Goal: Information Seeking & Learning: Learn about a topic

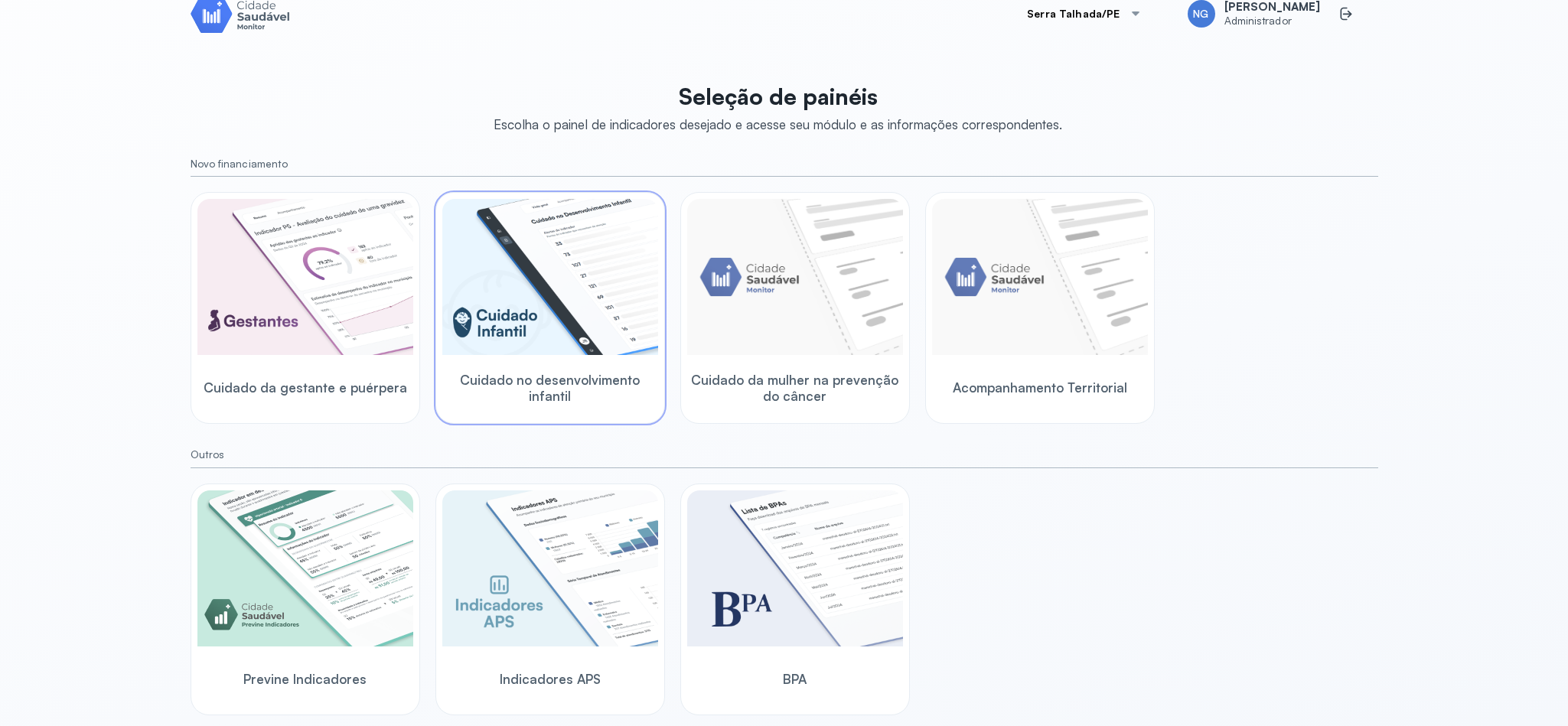
scroll to position [36, 0]
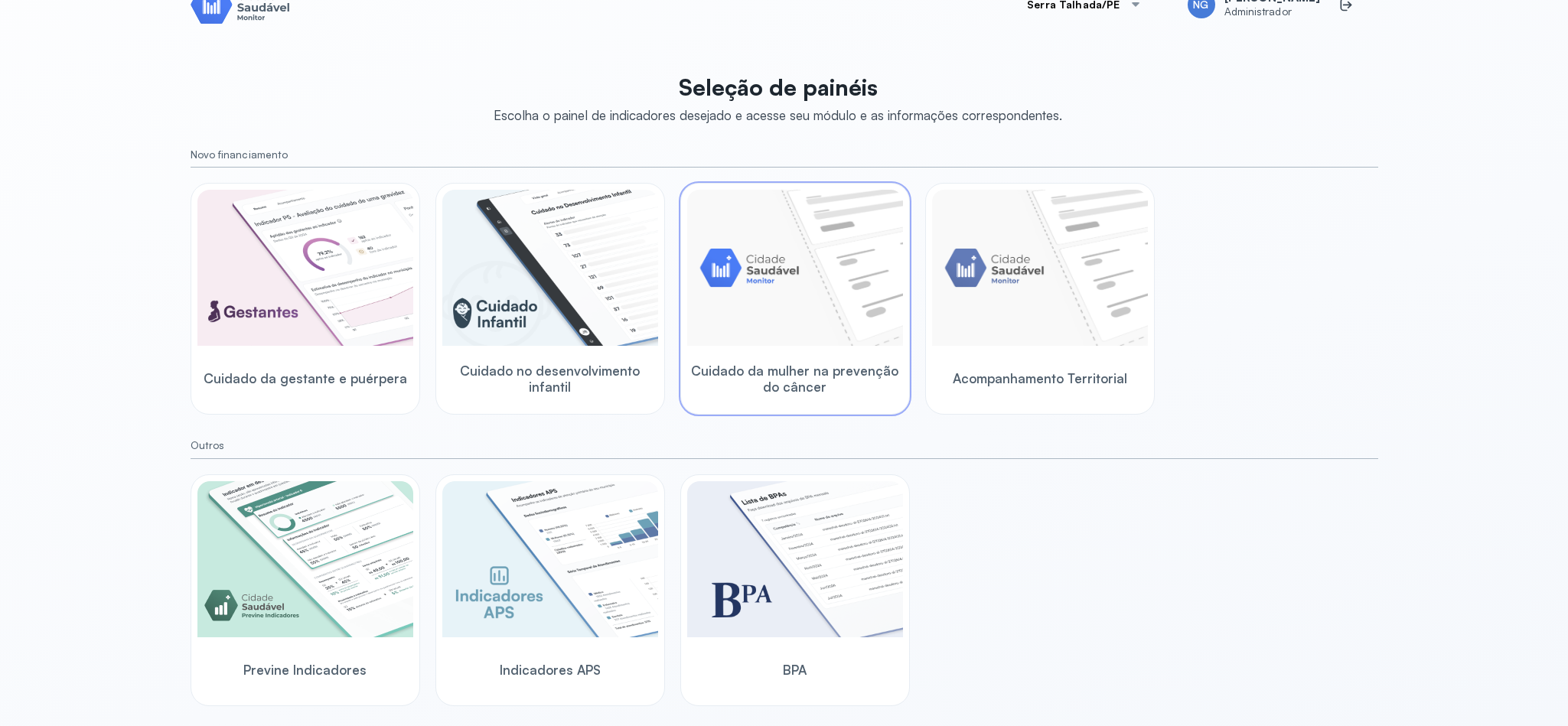
click at [774, 275] on img at bounding box center [795, 267] width 216 height 156
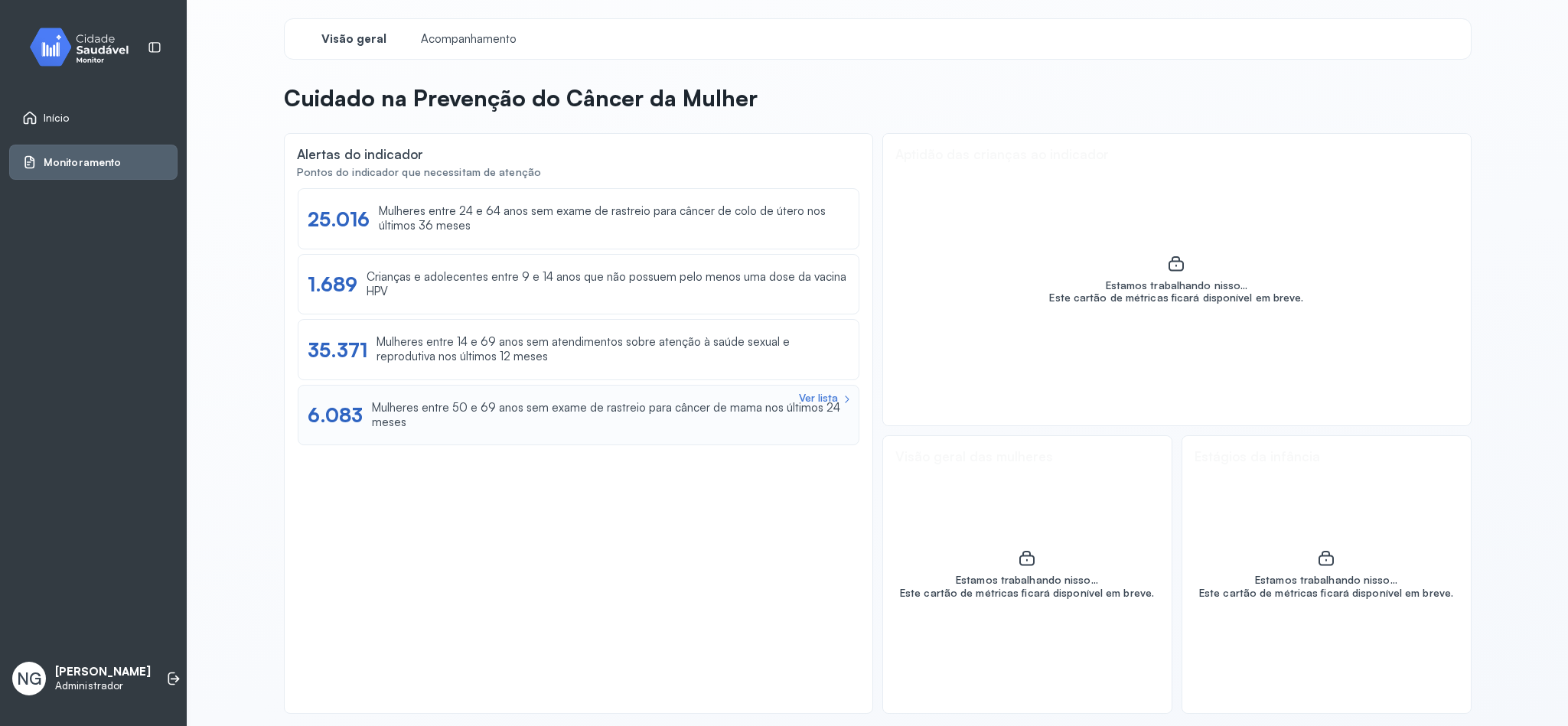
click at [384, 415] on div "Mulheres entre 50 e 69 anos sem exame de rastreio para câncer de mama nos últim…" at bounding box center [609, 415] width 476 height 29
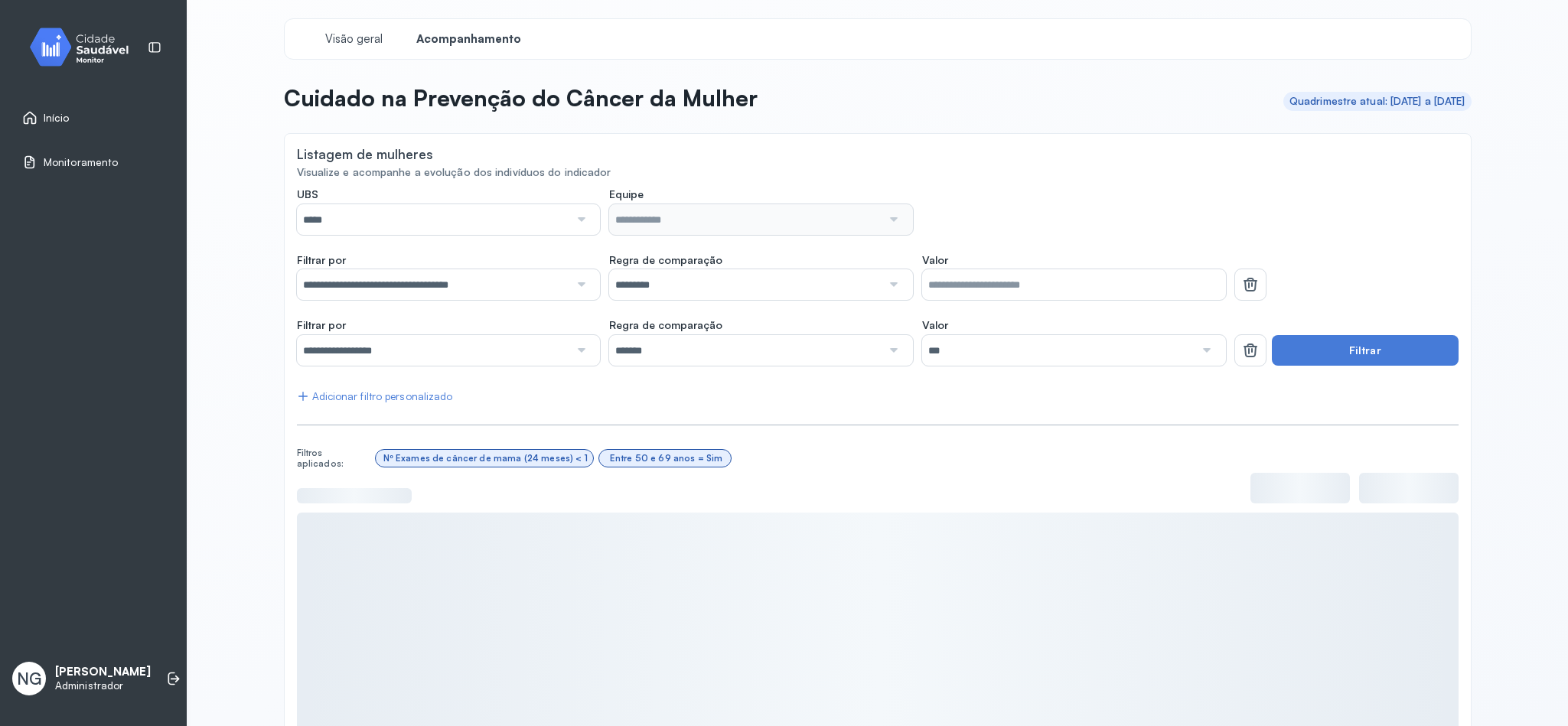
click at [71, 113] on link "Início" at bounding box center [93, 118] width 142 height 16
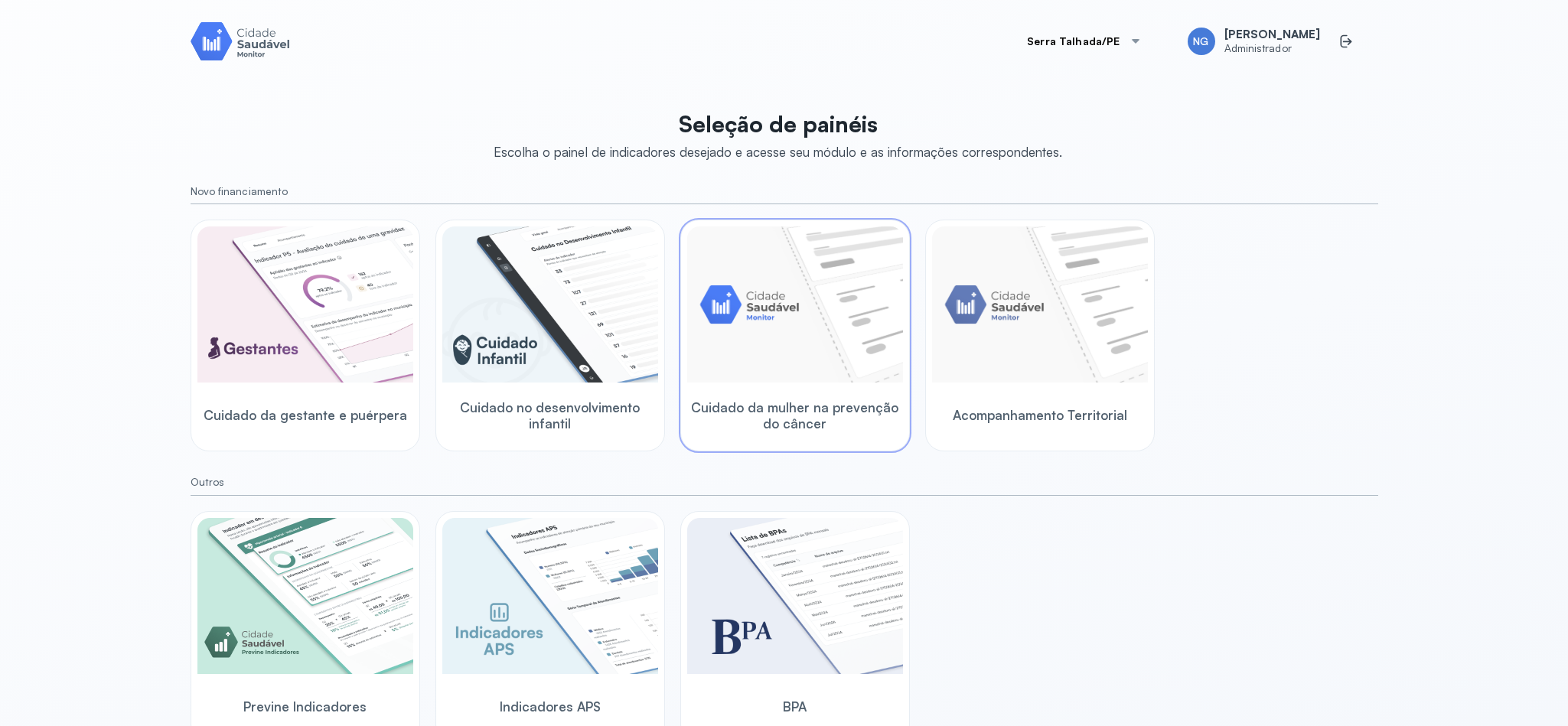
click at [845, 361] on img at bounding box center [795, 305] width 216 height 156
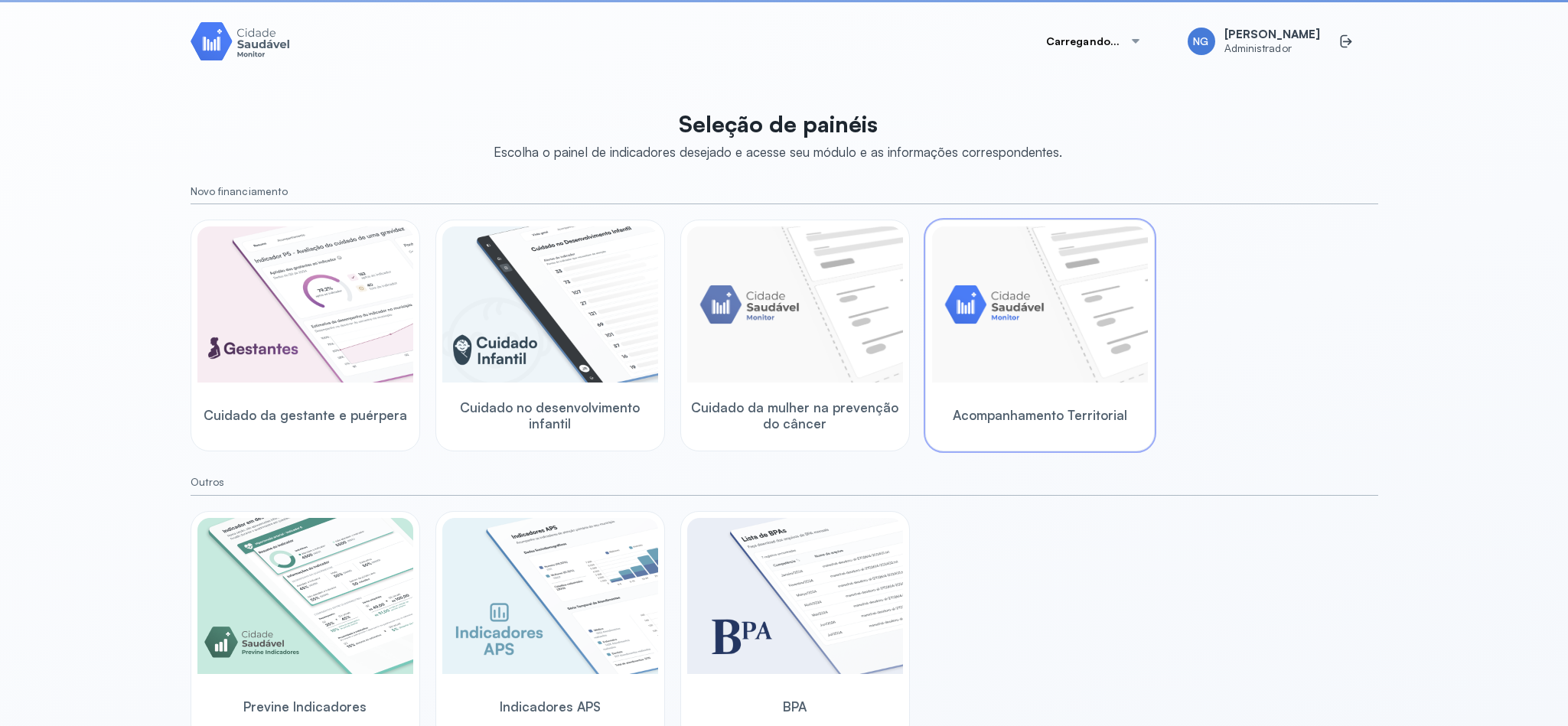
click at [1039, 249] on img at bounding box center [1039, 305] width 216 height 156
click at [797, 303] on img at bounding box center [795, 305] width 216 height 156
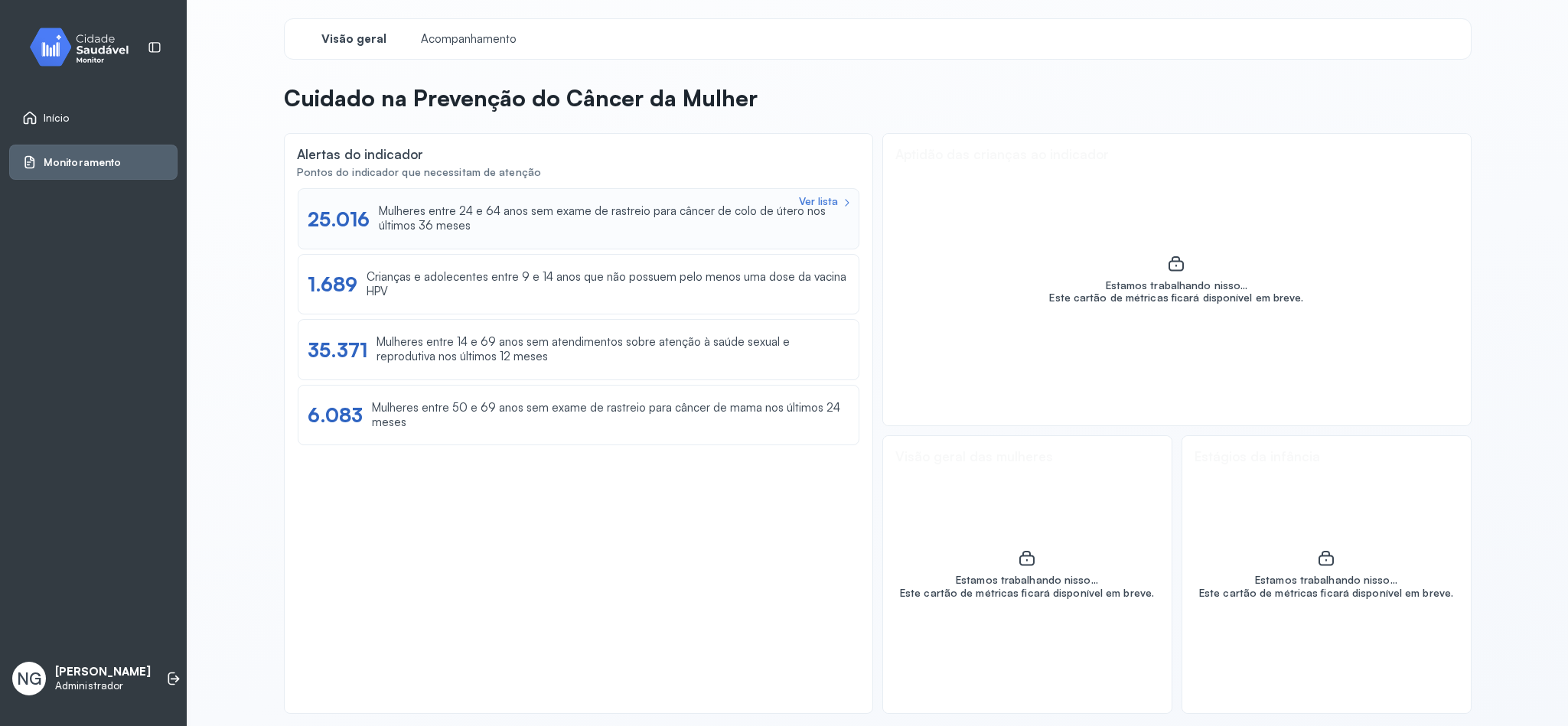
click at [435, 226] on div "Mulheres entre 24 e 64 anos sem exame de rastreio para câncer de colo de útero …" at bounding box center [613, 218] width 469 height 29
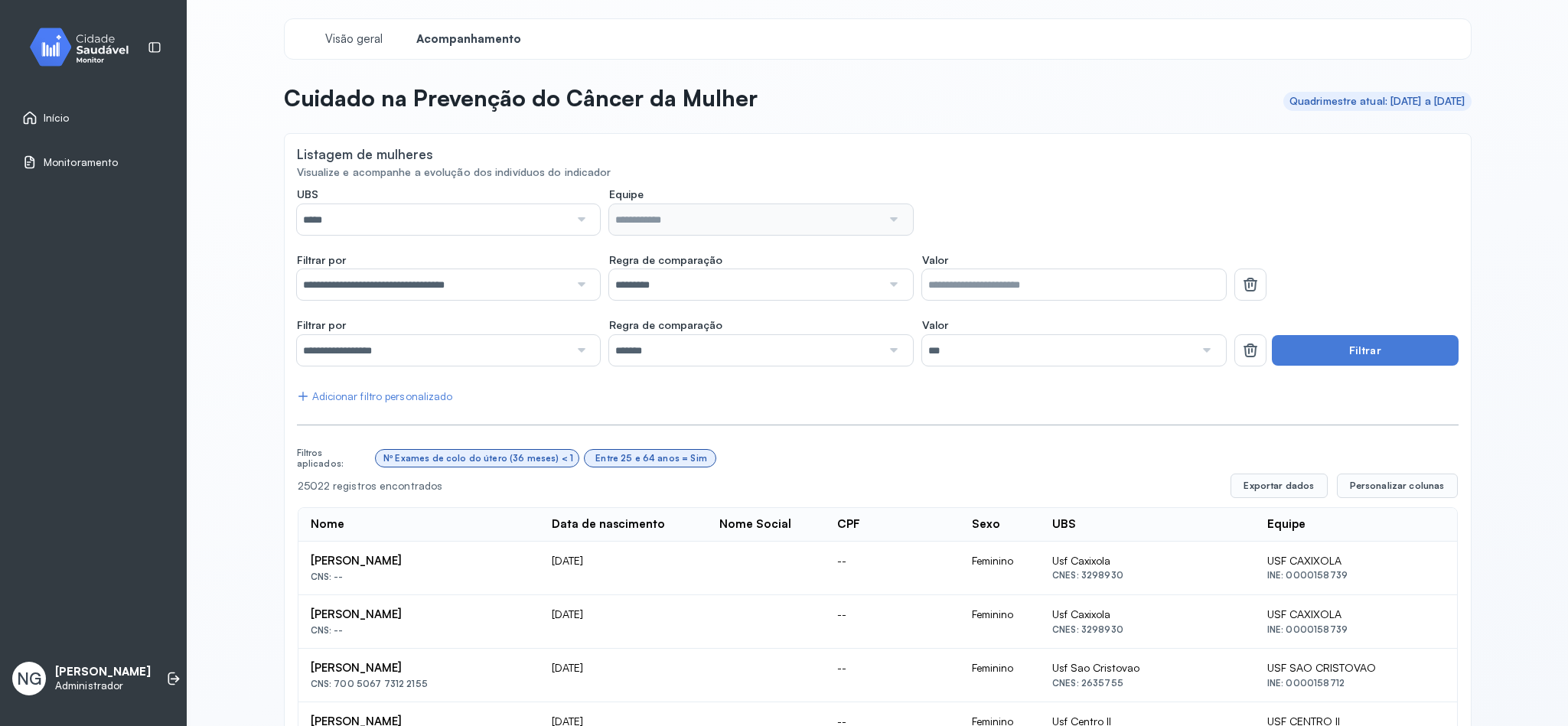
click at [989, 292] on input "*" at bounding box center [1074, 284] width 304 height 31
click at [735, 287] on input "*********" at bounding box center [746, 284] width 272 height 31
click at [773, 289] on input "*********" at bounding box center [746, 284] width 272 height 31
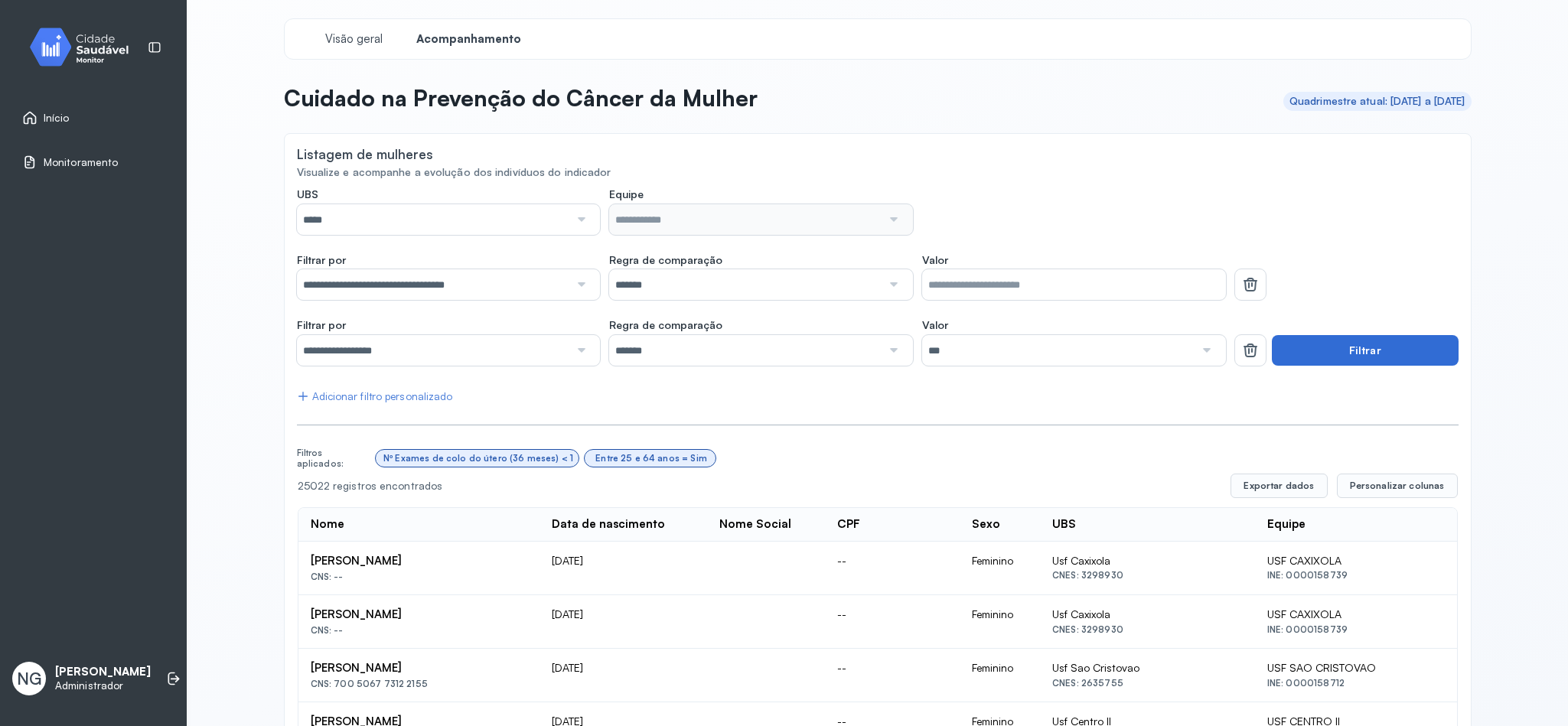
click at [1332, 359] on button "Filtrar" at bounding box center [1364, 350] width 186 height 31
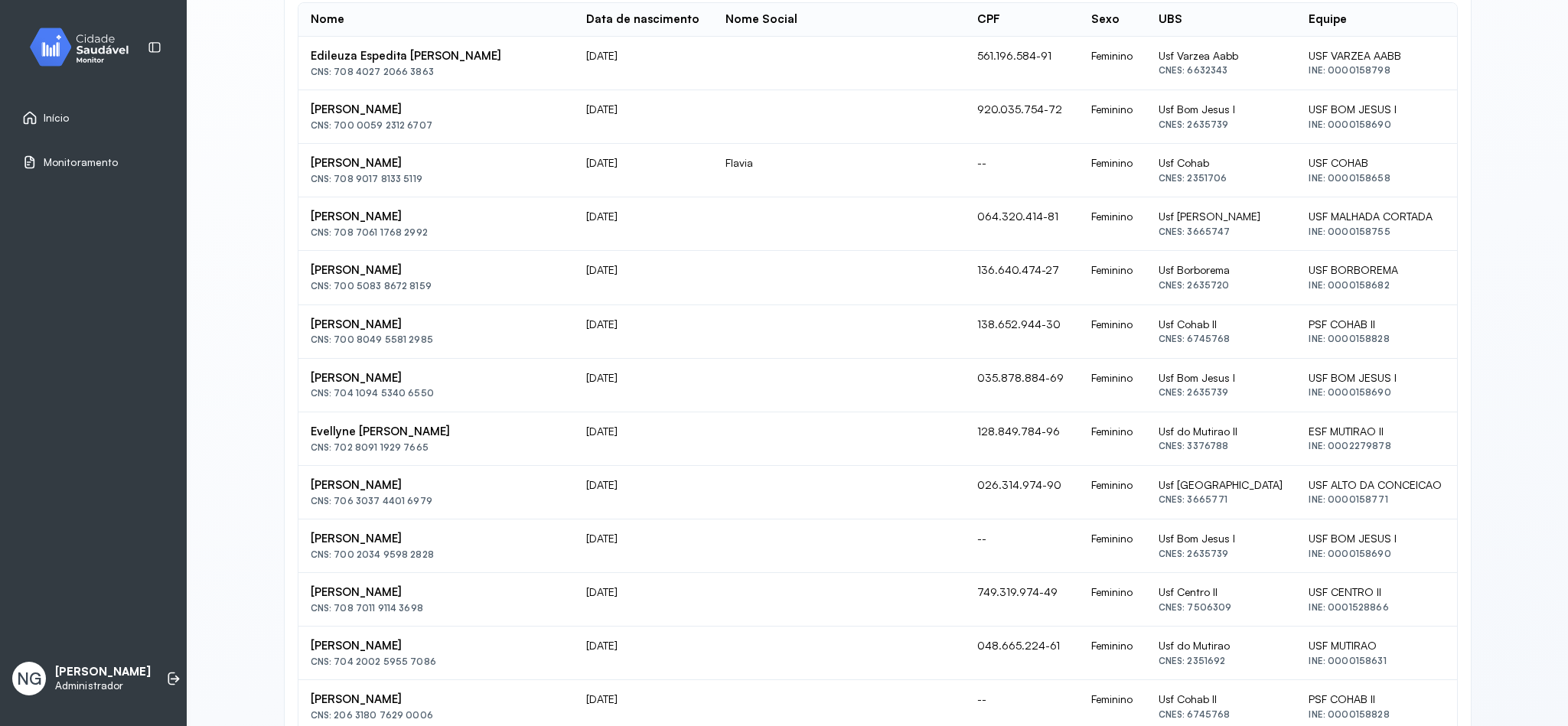
scroll to position [230, 0]
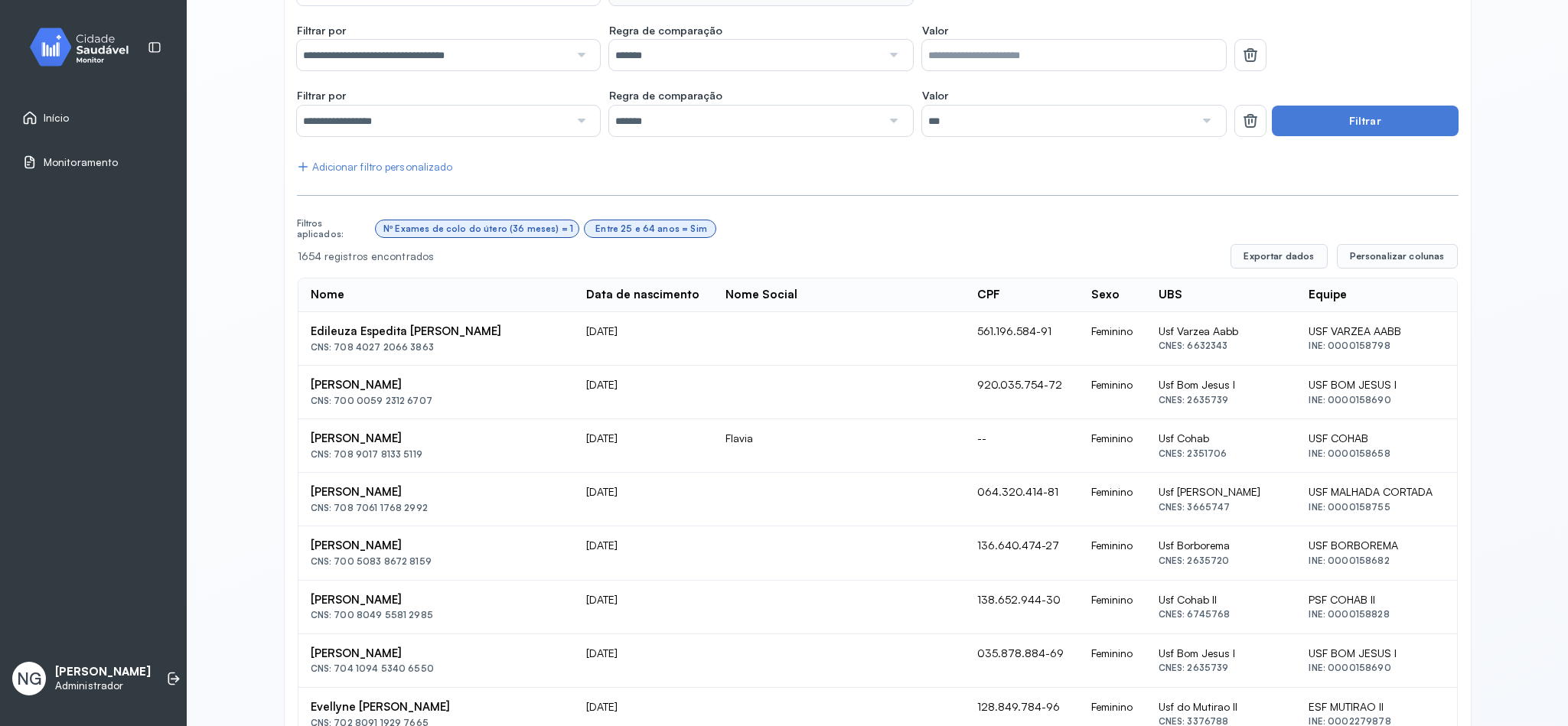
drag, startPoint x: 736, startPoint y: 435, endPoint x: 794, endPoint y: 437, distance: 58.0
click at [794, 472] on tr "Flavia Maria De Menezes CNS: 708 9017 8133 5119 26/06/1981 Flavia -- Feminino U…" at bounding box center [878, 499] width 1159 height 53
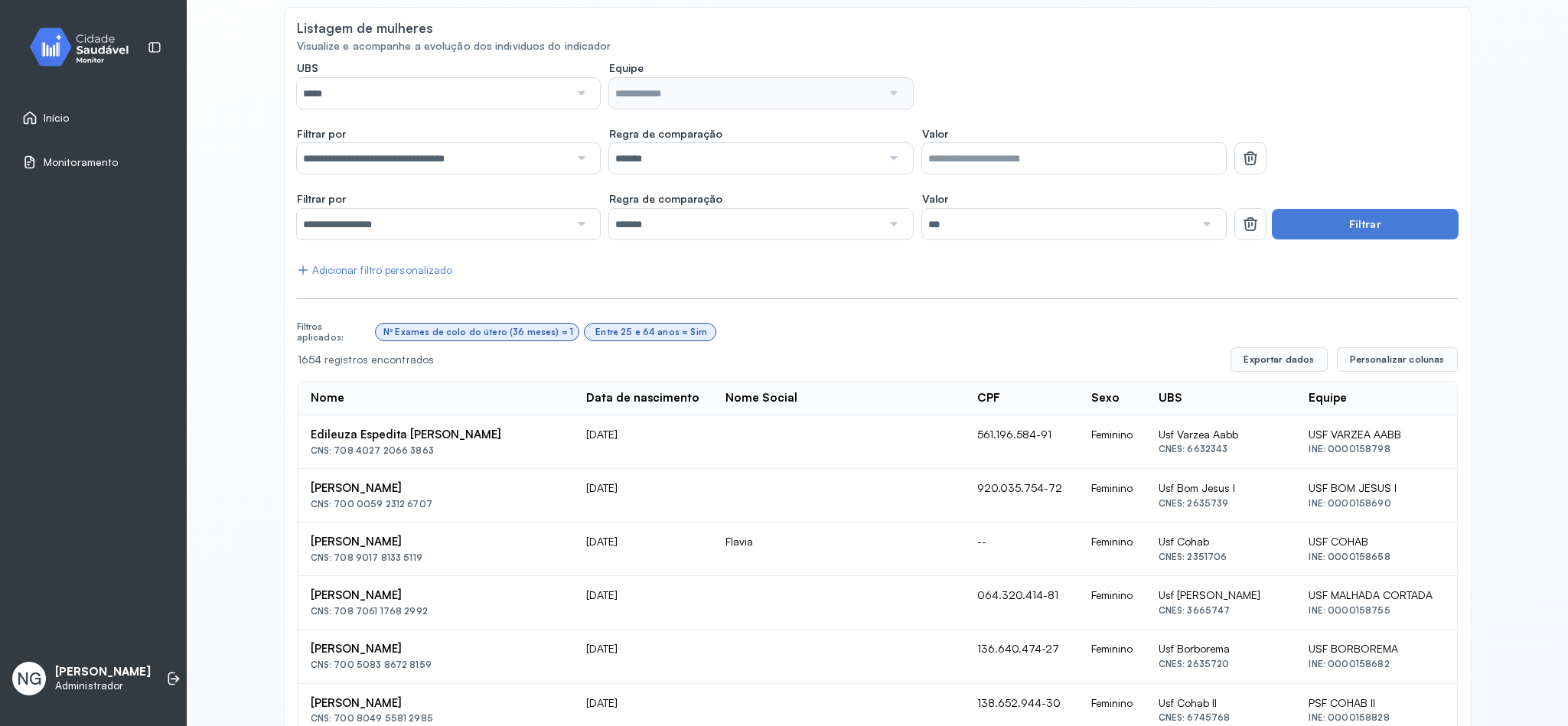
scroll to position [285, 0]
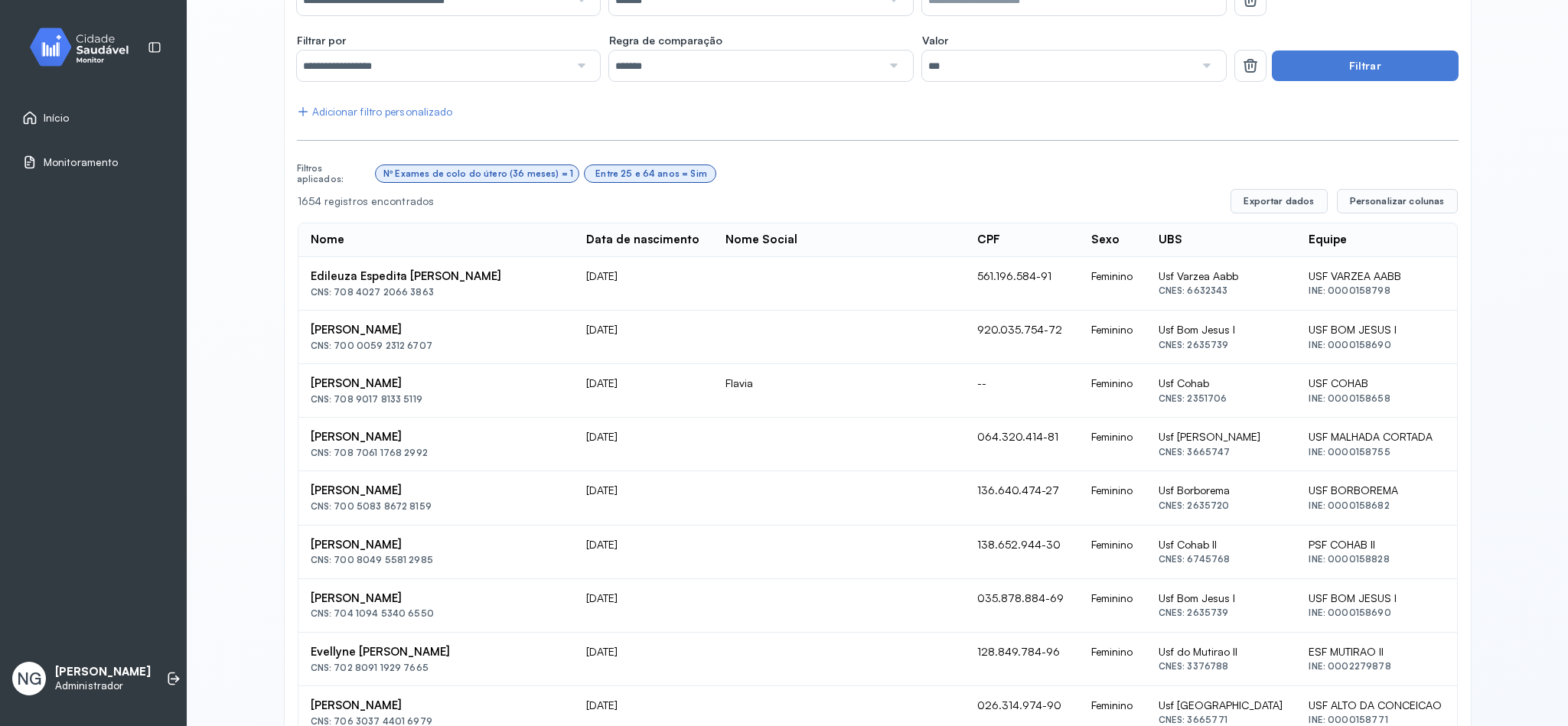
drag, startPoint x: 303, startPoint y: 280, endPoint x: 506, endPoint y: 292, distance: 203.4
click at [506, 292] on div "Edileuza Espedita De Araujo Lima CNS: 708 4027 2066 3863" at bounding box center [436, 283] width 250 height 29
click at [214, 251] on div "**********" at bounding box center [877, 363] width 1381 height 726
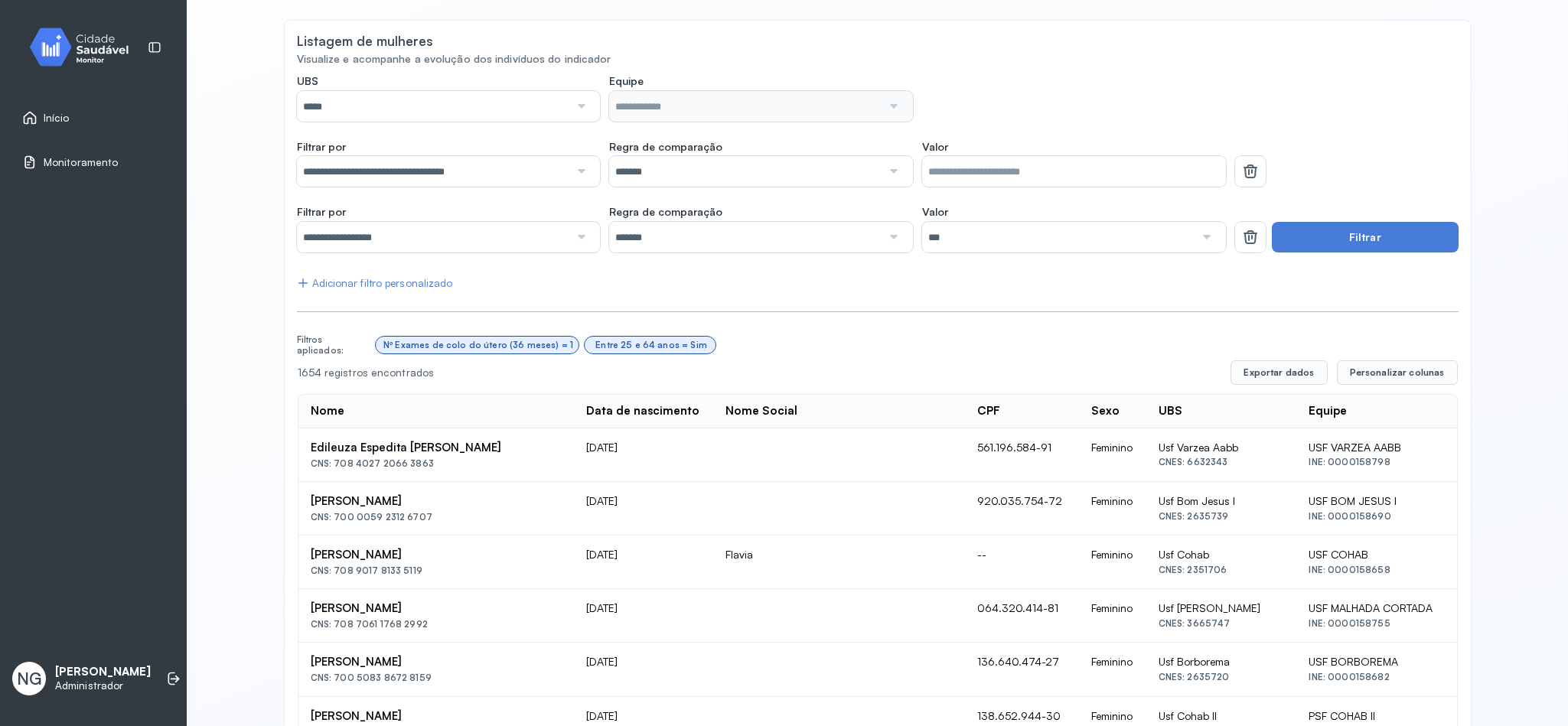
scroll to position [114, 0]
click at [1378, 370] on span "Personalizar colunas" at bounding box center [1397, 371] width 95 height 12
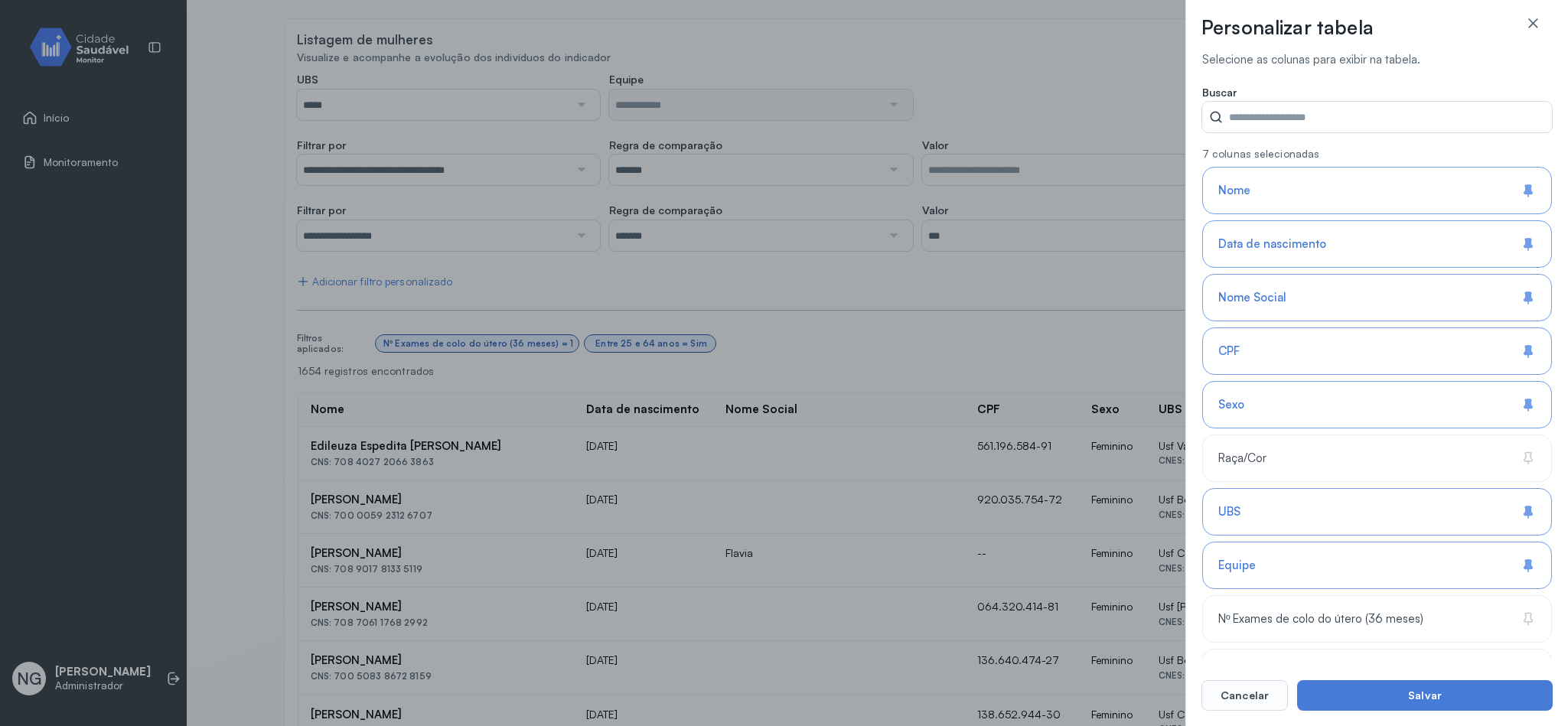
click at [772, 295] on div "Personalizar tabela Selecione as colunas para exibir na tabela. Buscar 7 coluna…" at bounding box center [784, 363] width 1568 height 726
click at [1533, 24] on icon at bounding box center [1532, 24] width 16 height 16
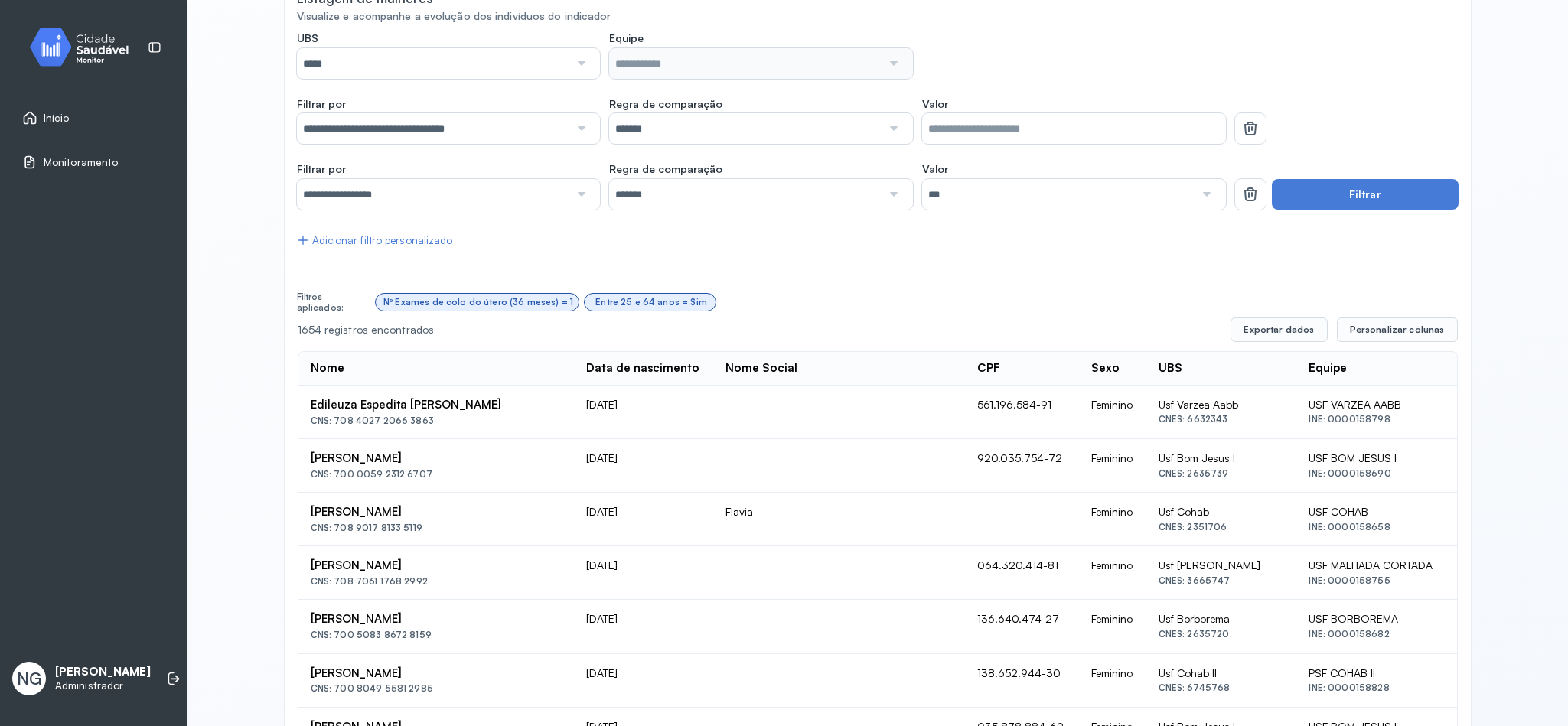
scroll to position [0, 0]
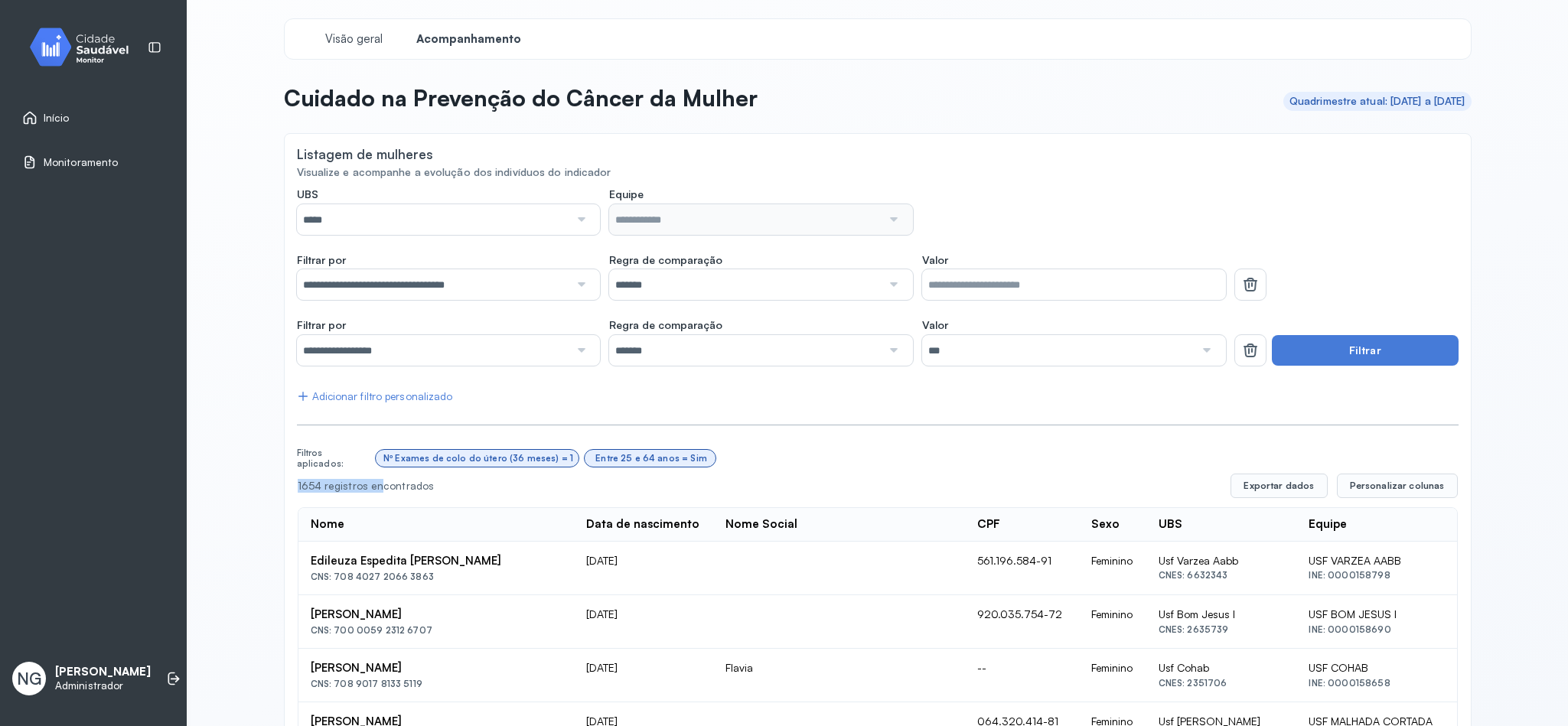
drag, startPoint x: 289, startPoint y: 480, endPoint x: 372, endPoint y: 480, distance: 83.0
click at [372, 480] on div "1654 registros encontrados" at bounding box center [758, 485] width 921 height 13
click at [976, 296] on input "*" at bounding box center [1074, 284] width 304 height 31
click at [772, 275] on input "*******" at bounding box center [746, 284] width 272 height 31
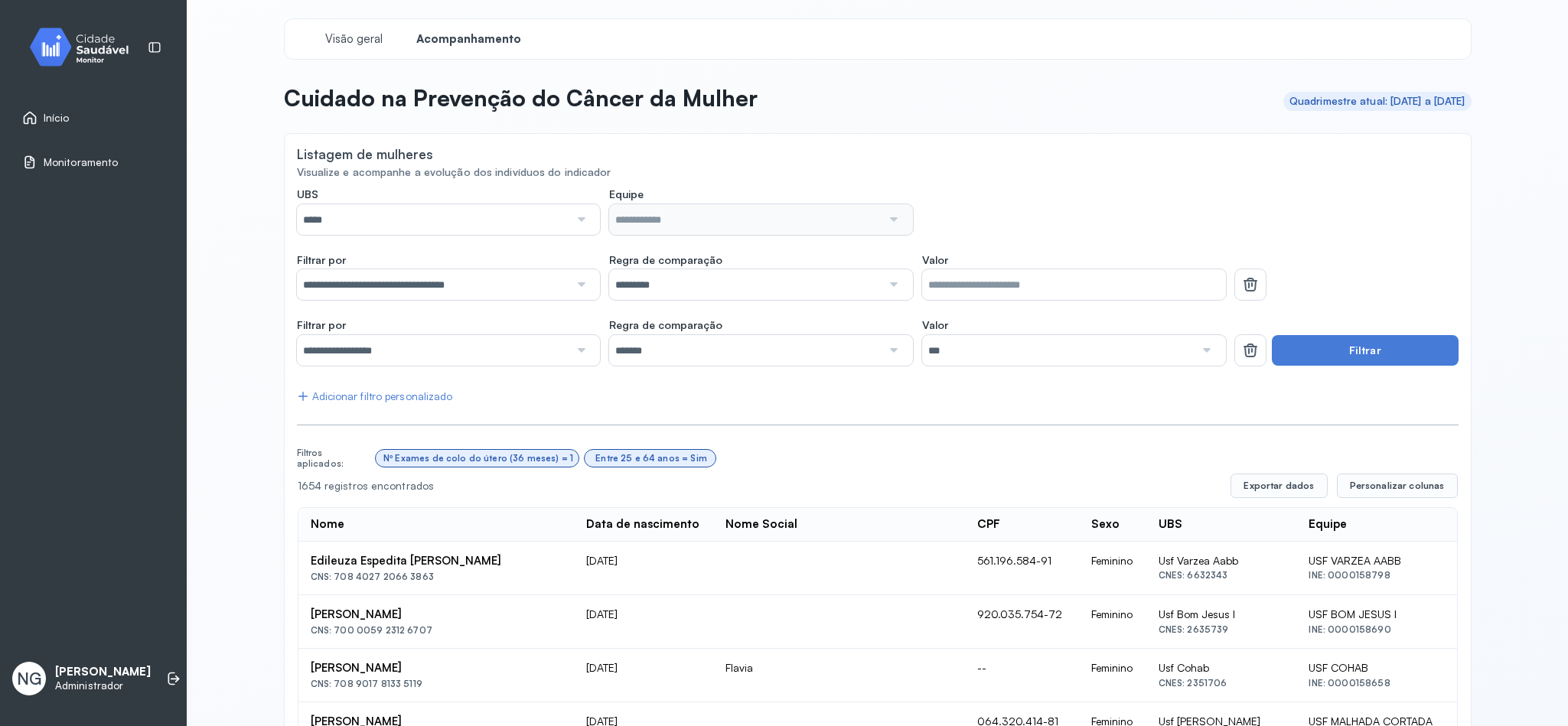
click at [681, 274] on input "*********" at bounding box center [746, 284] width 272 height 31
drag, startPoint x: 666, startPoint y: 388, endPoint x: 723, endPoint y: 380, distance: 57.6
drag, startPoint x: 1394, startPoint y: 349, endPoint x: 1324, endPoint y: 342, distance: 70.3
click at [1391, 347] on button "Filtrar" at bounding box center [1364, 350] width 186 height 31
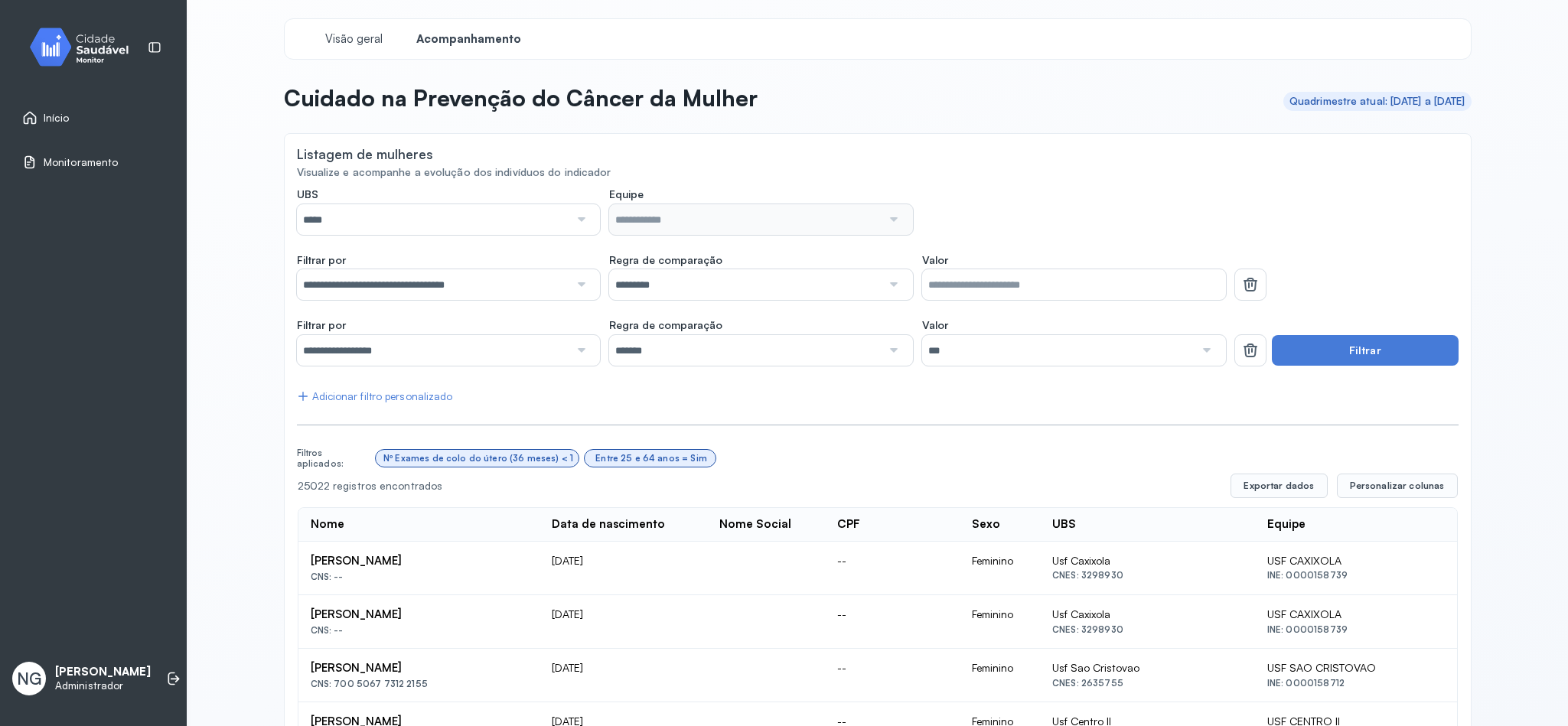
click at [100, 156] on span "Monitoramento" at bounding box center [80, 162] width 74 height 13
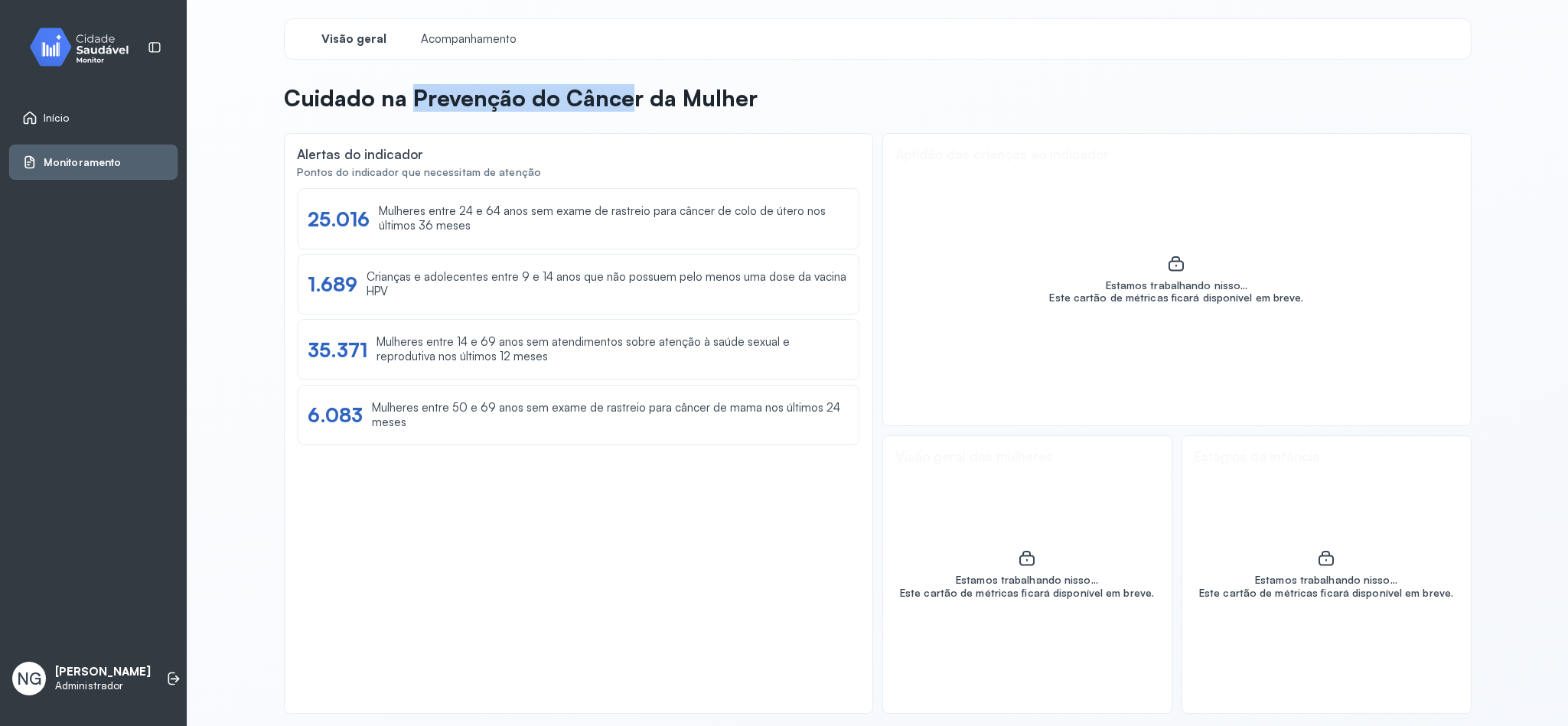
drag, startPoint x: 400, startPoint y: 94, endPoint x: 196, endPoint y: 92, distance: 204.0
click at [583, 92] on p "Cuidado na Prevenção do Câncer da Mulher" at bounding box center [521, 98] width 473 height 28
drag, startPoint x: 257, startPoint y: 93, endPoint x: 747, endPoint y: 101, distance: 490.1
click at [747, 99] on div "Visão geral Acompanhamento Cuidado na Prevenção do Câncer da Mulher Alertas do …" at bounding box center [877, 363] width 1381 height 726
copy p "Cuidado na Prevenção do Câncer da Mulher"
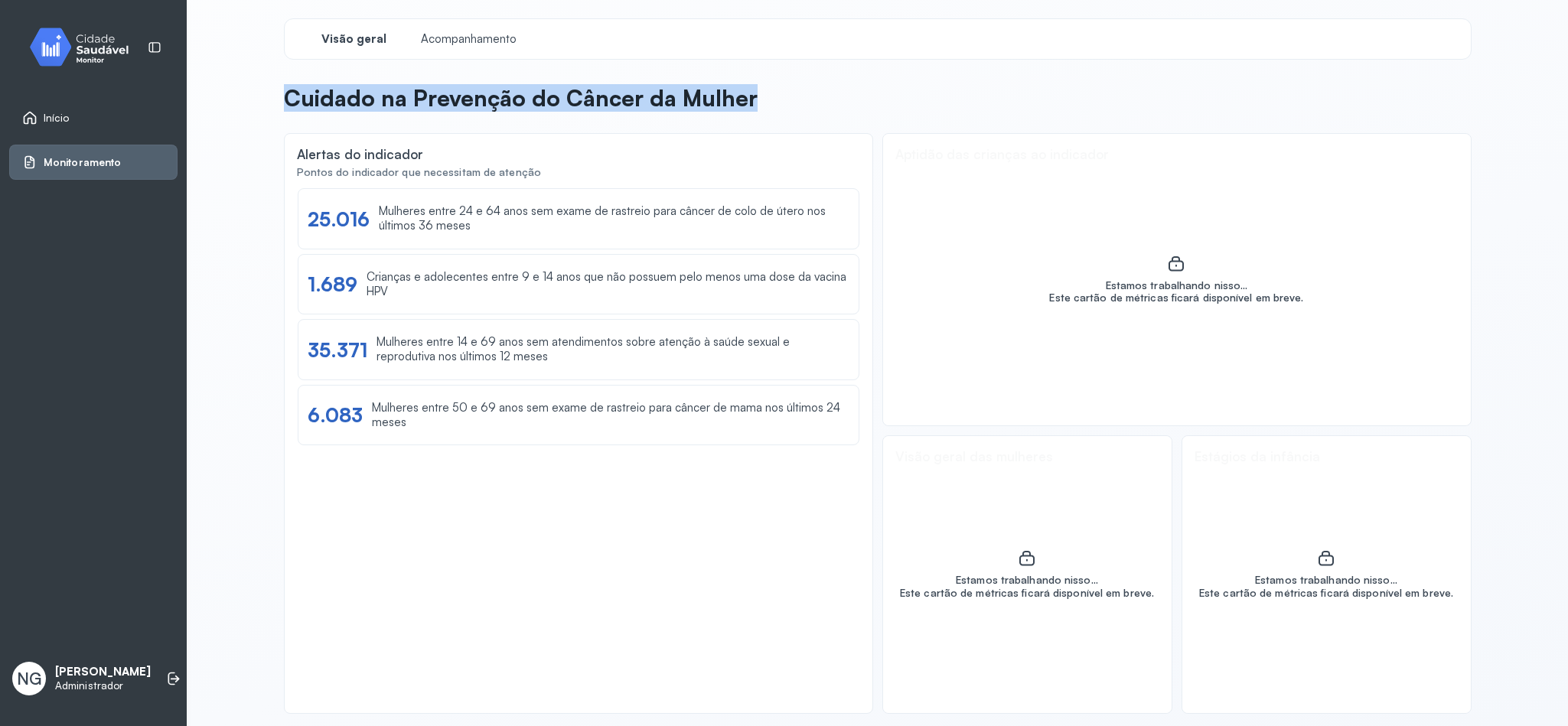
click at [46, 120] on span "Início" at bounding box center [56, 117] width 26 height 13
